Goal: Information Seeking & Learning: Learn about a topic

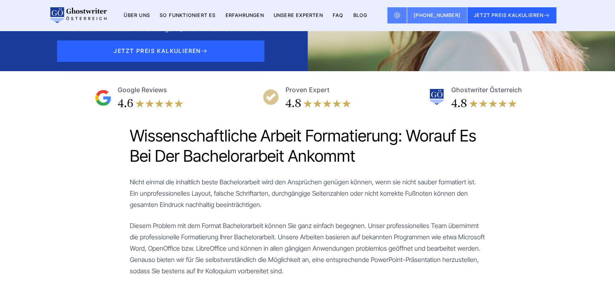
scroll to position [162, 0]
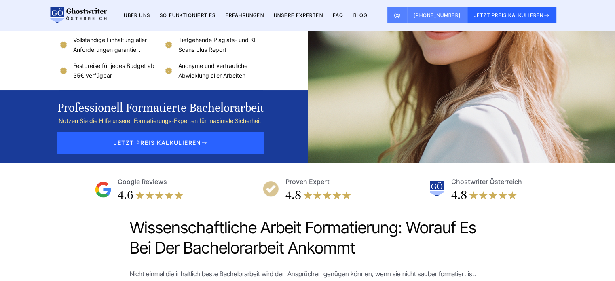
click at [91, 15] on img at bounding box center [78, 15] width 58 height 16
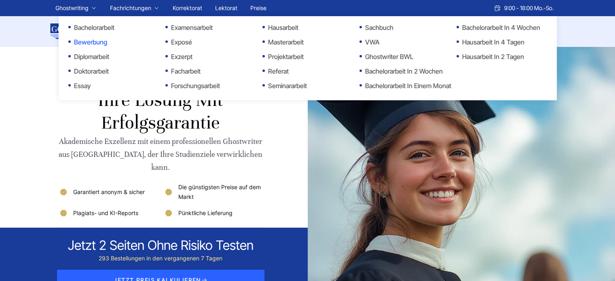
click at [100, 43] on link "Bewerbung" at bounding box center [108, 42] width 81 height 10
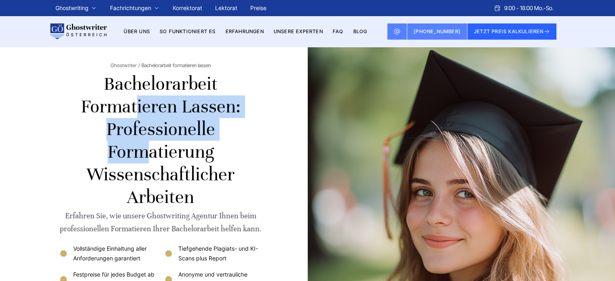
copy h1 "Bachelorarbeit formatieren lassen"
drag, startPoint x: 162, startPoint y: 97, endPoint x: 232, endPoint y: 107, distance: 69.9
click at [232, 107] on h1 "Bachelorarbeit formatieren lassen: Professionelle Formatierung wissenschaftlich…" at bounding box center [161, 141] width 204 height 136
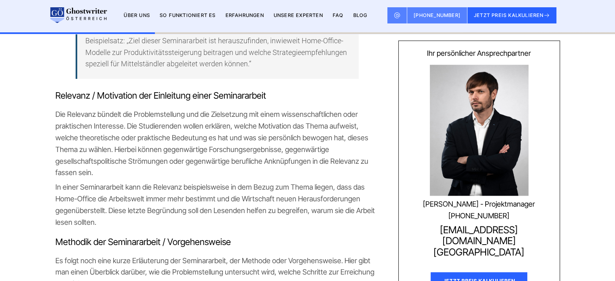
scroll to position [646, 0]
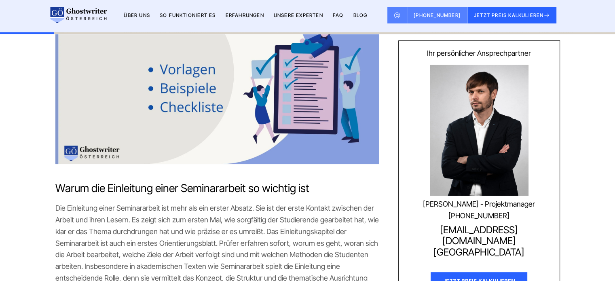
scroll to position [162, 0]
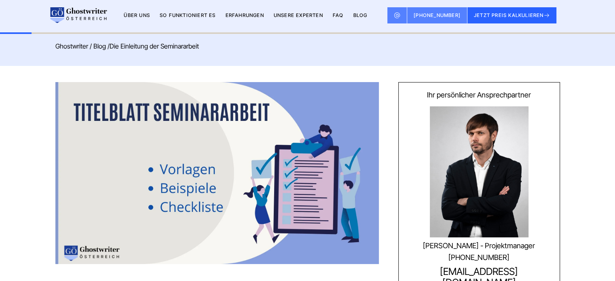
click at [93, 17] on img at bounding box center [78, 15] width 58 height 16
